Goal: Information Seeking & Learning: Learn about a topic

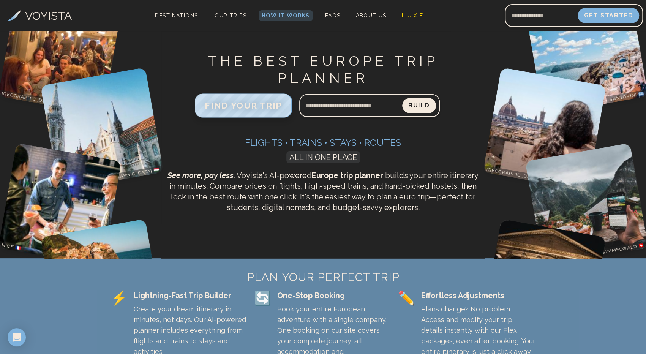
drag, startPoint x: 254, startPoint y: 109, endPoint x: 296, endPoint y: 110, distance: 42.6
click at [254, 109] on span "FIND YOUR TRIP" at bounding box center [244, 106] width 78 height 10
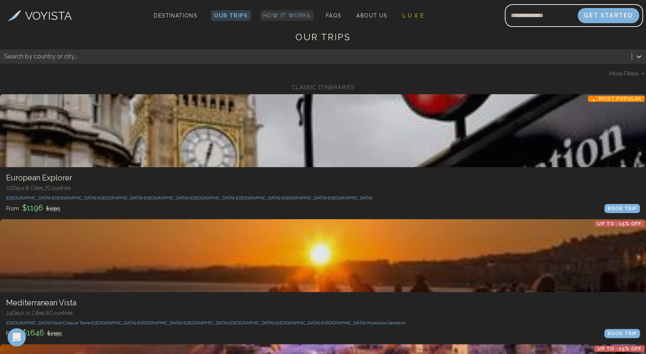
click at [286, 16] on span "How It Works" at bounding box center [286, 16] width 47 height 6
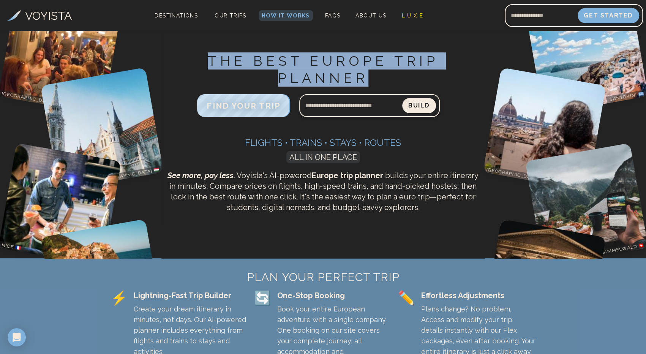
drag, startPoint x: 365, startPoint y: 82, endPoint x: 209, endPoint y: 61, distance: 157.9
click at [209, 61] on h1 "THE BEST EUROPE TRIP PLANNER" at bounding box center [323, 69] width 317 height 34
copy h1 "THE BEST EUROPE TRIP PLANNER"
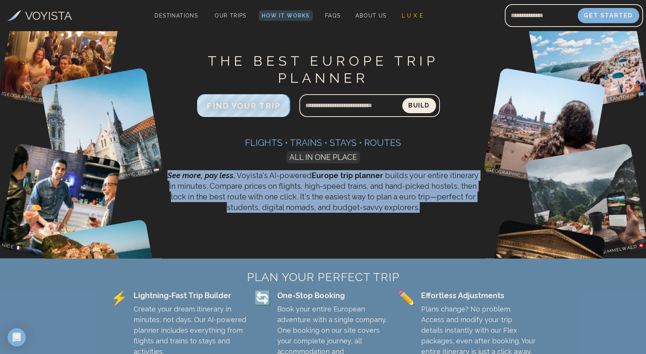
drag, startPoint x: 421, startPoint y: 210, endPoint x: 167, endPoint y: 176, distance: 256.1
click at [167, 176] on p "See more, pay less. Voyista's AI-powered Europe trip planner builds your entire…" at bounding box center [323, 191] width 317 height 43
copy p "See more, pay less. Voyista's AI-powered Europe trip planner builds your entire…"
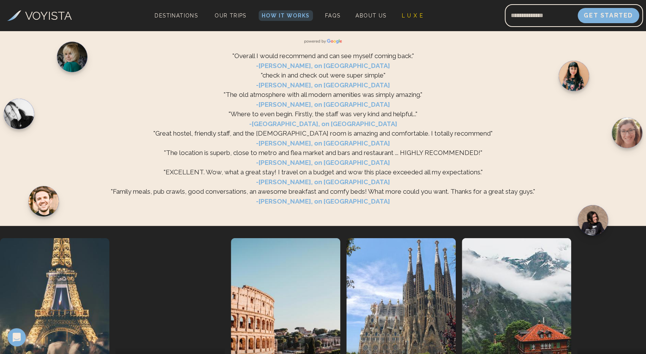
scroll to position [1634, 0]
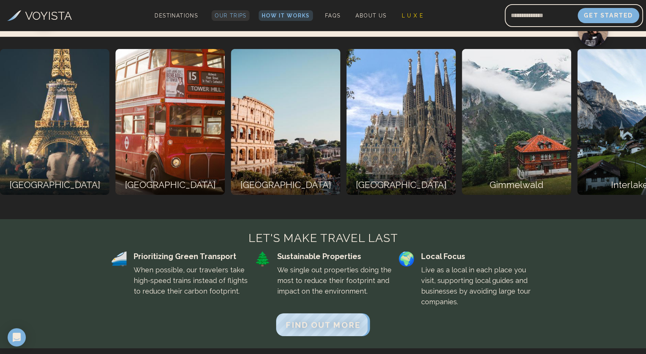
click at [238, 14] on span "Our Trips" at bounding box center [231, 16] width 32 height 6
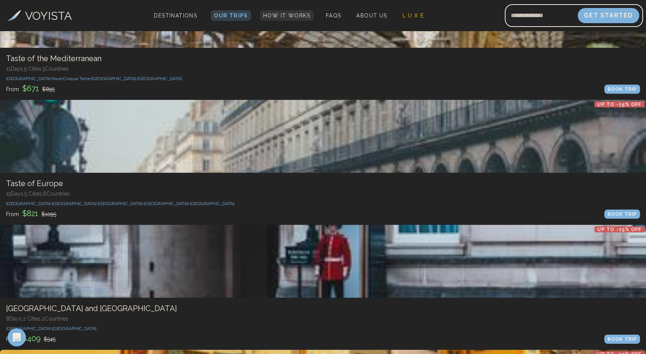
scroll to position [1368, 0]
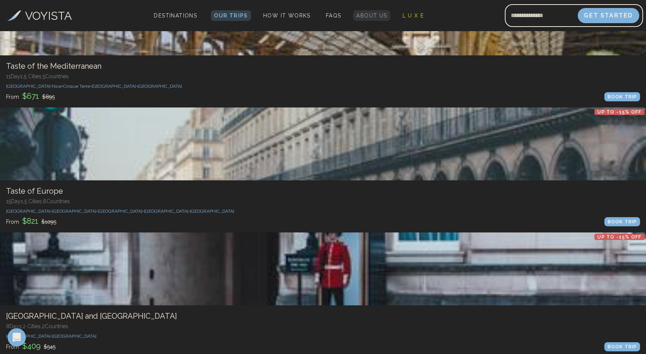
click at [369, 14] on span "About Us" at bounding box center [371, 16] width 31 height 6
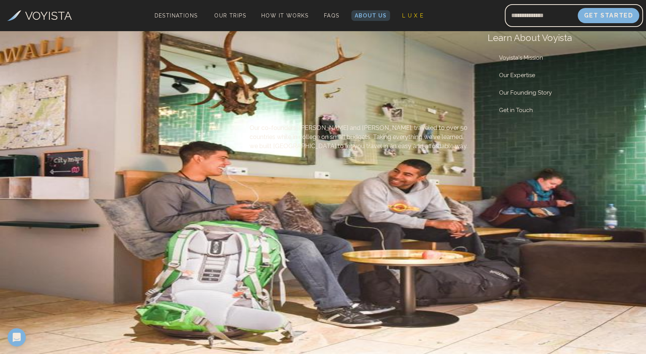
drag, startPoint x: 191, startPoint y: 129, endPoint x: 41, endPoint y: 93, distance: 154.2
click at [41, 40] on div "We're here to help you travel the world." at bounding box center [127, 35] width 233 height 9
copy h1 "We're here to help you travel the world."
click at [41, 40] on div "We're here to help you travel the world." at bounding box center [127, 35] width 233 height 9
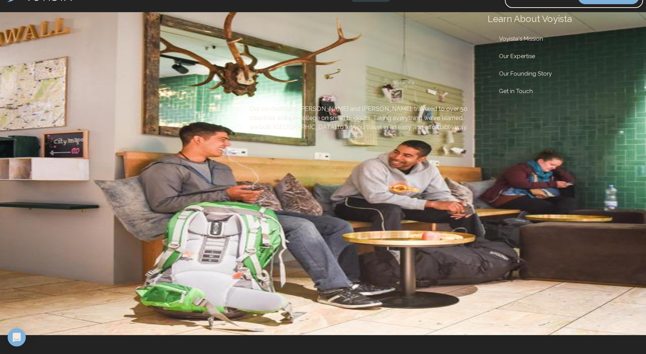
scroll to position [76, 0]
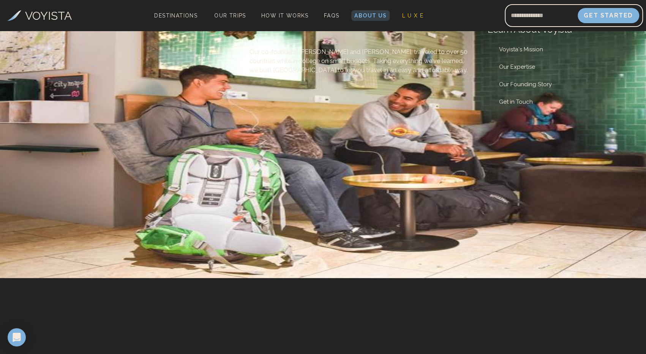
drag, startPoint x: 467, startPoint y: 221, endPoint x: 255, endPoint y: 209, distance: 212.0
copy h2 "Our mission is to provide people with an easy and affordable way to explore new…"
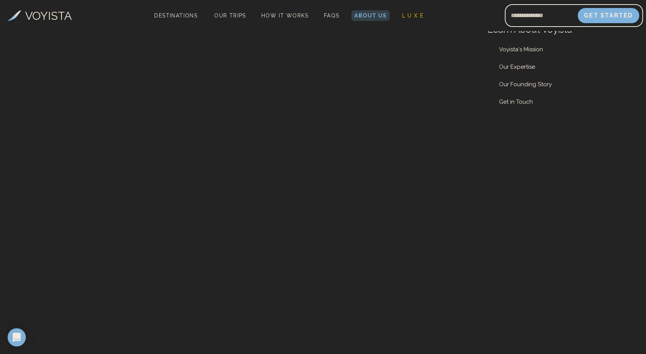
scroll to position [342, 0]
drag, startPoint x: 439, startPoint y: 320, endPoint x: 252, endPoint y: 306, distance: 187.8
copy p "Taking everything we've learned, we built Voyista to let you travel in an easy …"
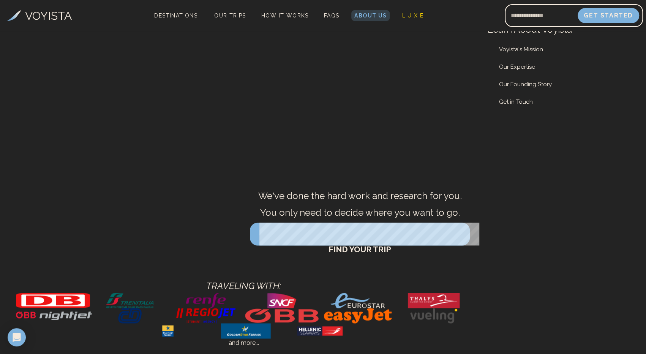
scroll to position [532, 0]
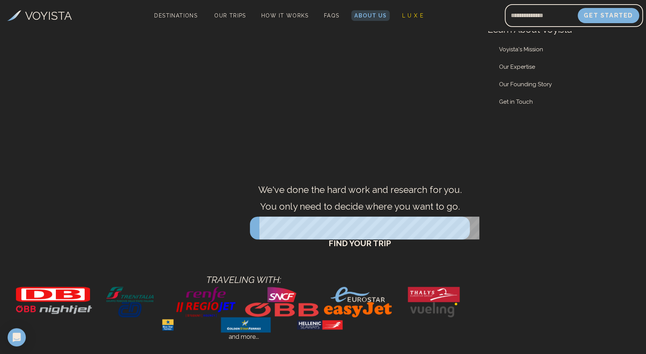
drag, startPoint x: 461, startPoint y: 247, endPoint x: 253, endPoint y: 237, distance: 208.0
copy p "We've stayed in hundreds of hostels--and have filtered out anything but the bes…"
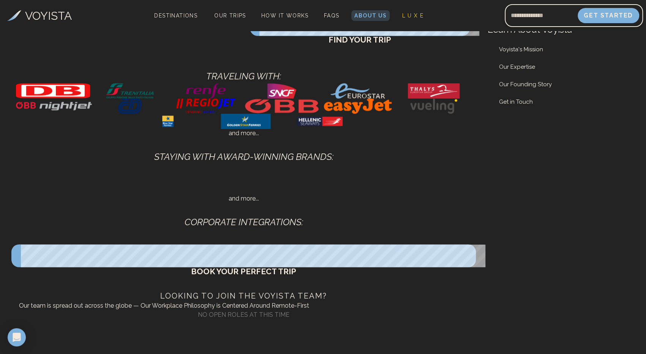
scroll to position [760, 0]
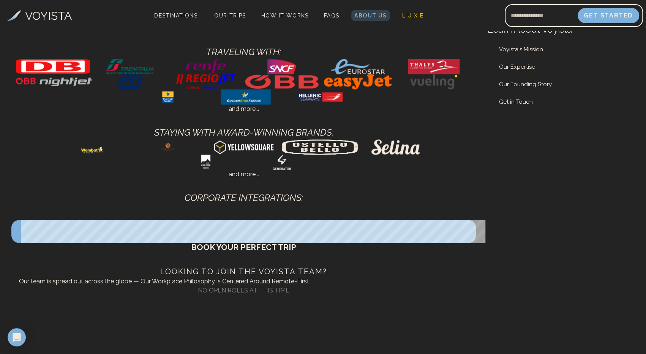
drag, startPoint x: 236, startPoint y: 204, endPoint x: 81, endPoint y: 202, distance: 155.8
copy p "Voyista will save you hundreds on airfare."
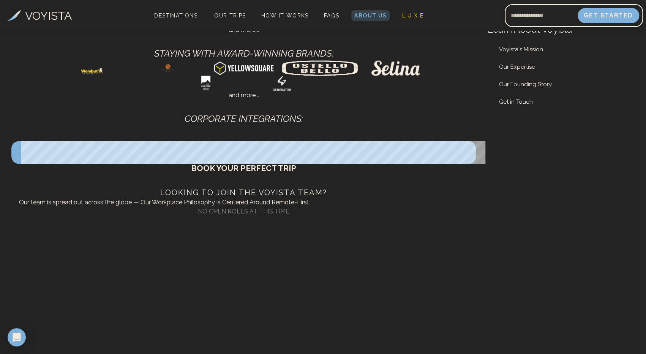
scroll to position [950, 0]
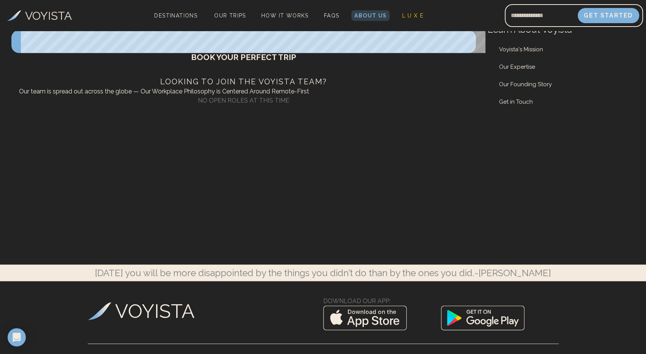
drag, startPoint x: 458, startPoint y: 198, endPoint x: 250, endPoint y: 190, distance: 208.4
copy p "Each day our algorithms compare millions of flight prices to curate the most af…"
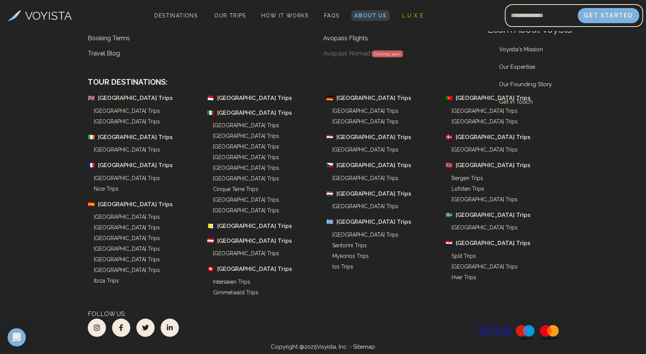
scroll to position [2166, 0]
drag, startPoint x: 370, startPoint y: 193, endPoint x: 261, endPoint y: 142, distance: 120.0
copy div "We've done the hard work and research for you. You only need to decide where yo…"
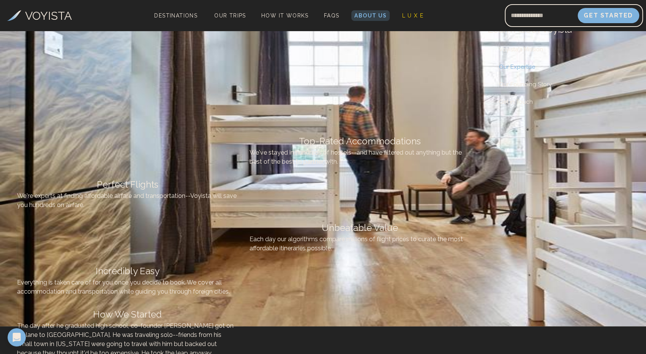
scroll to position [0, 0]
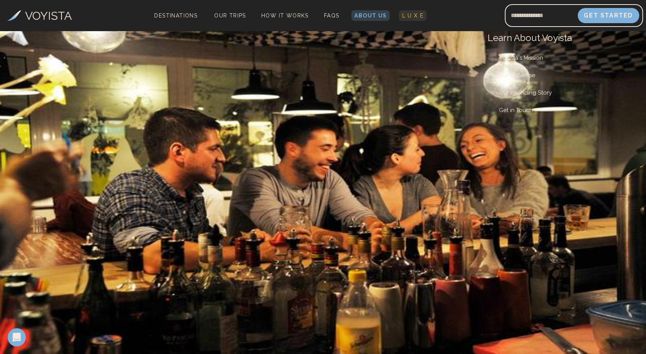
click at [411, 15] on span "L U X E" at bounding box center [413, 16] width 22 height 6
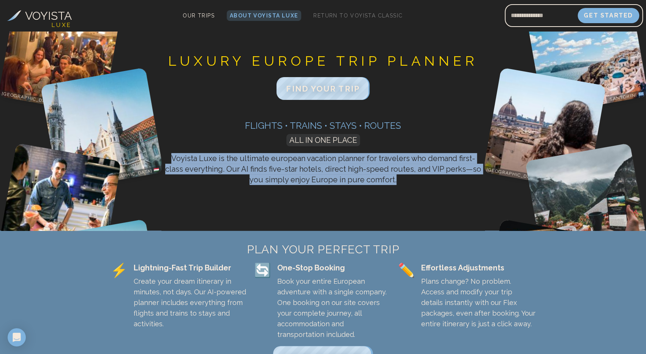
drag, startPoint x: 400, startPoint y: 179, endPoint x: 168, endPoint y: 160, distance: 232.9
click at [168, 160] on p "Voyista Luxe is the ultimate european vacation planner for travelers who demand…" at bounding box center [323, 169] width 317 height 32
copy p "Voyista Luxe is the ultimate european vacation planner for travelers who demand…"
